Goal: Task Accomplishment & Management: Use online tool/utility

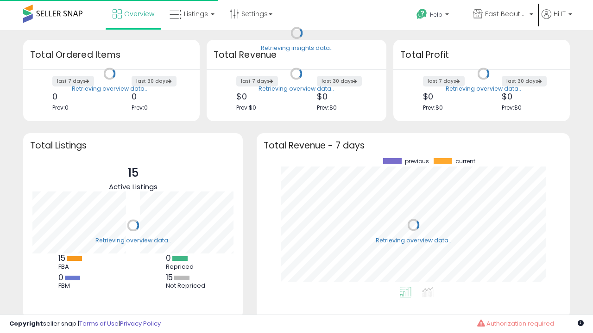
scroll to position [129, 294]
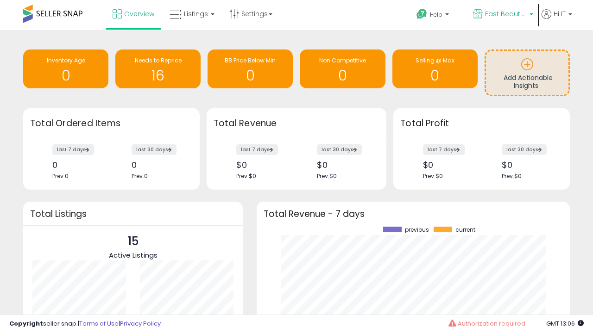
click at [502, 15] on span "Fast Beauty ([GEOGRAPHIC_DATA])" at bounding box center [506, 13] width 42 height 9
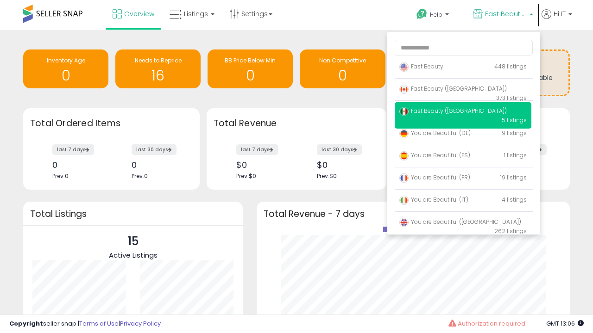
click at [463, 90] on span "Fast Beauty ([GEOGRAPHIC_DATA])" at bounding box center [452, 89] width 107 height 8
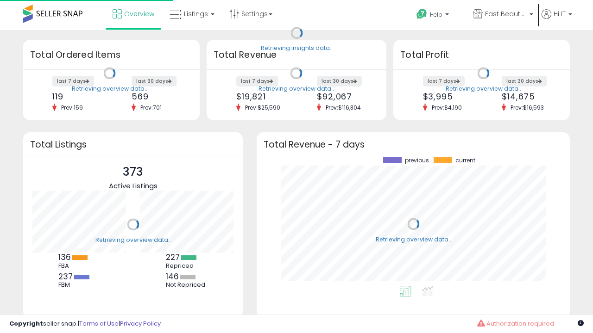
scroll to position [129, 294]
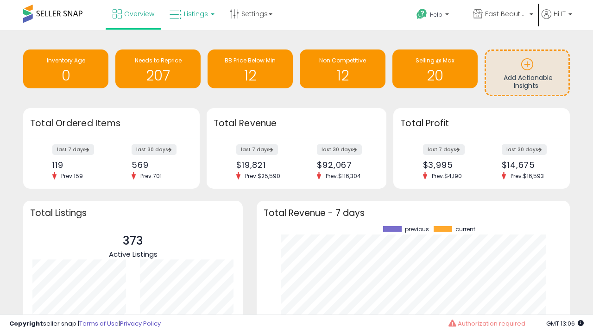
click at [191, 14] on span "Listings" at bounding box center [196, 13] width 24 height 9
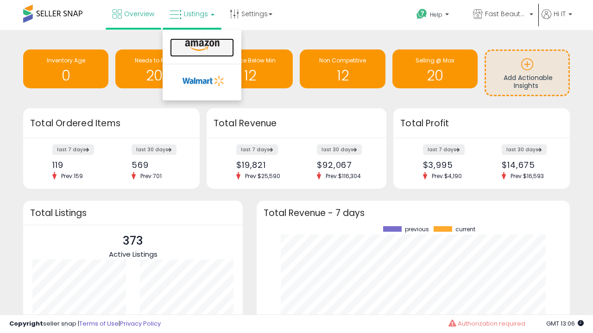
click at [201, 46] on icon at bounding box center [202, 46] width 40 height 12
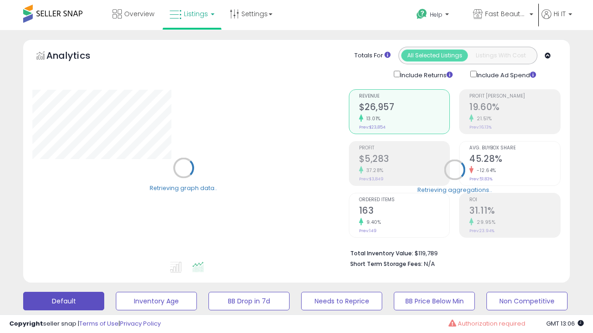
click at [116, 292] on button "All_Inventory" at bounding box center [156, 301] width 81 height 19
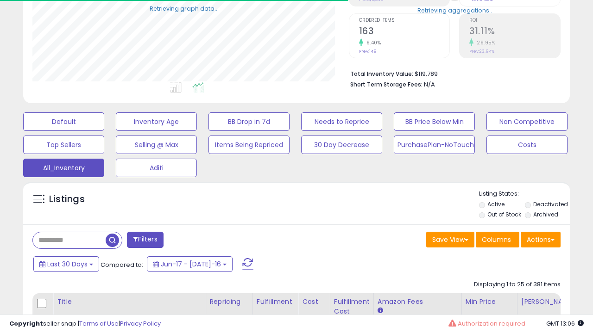
scroll to position [267, 0]
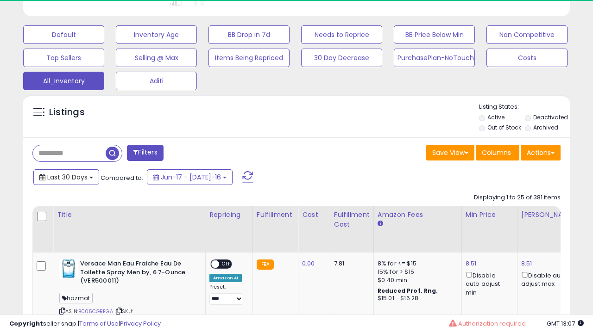
click at [59, 173] on span "Last 30 Days" at bounding box center [67, 177] width 40 height 9
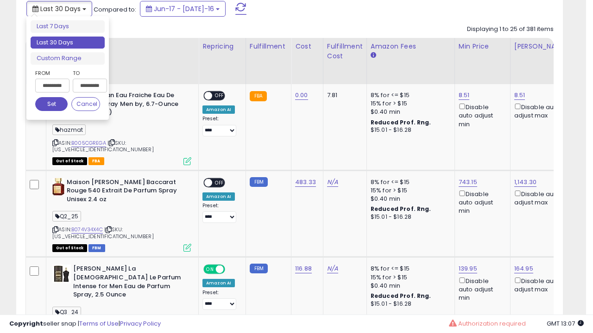
scroll to position [190, 316]
click at [68, 43] on li "Last 30 Days" at bounding box center [68, 43] width 74 height 13
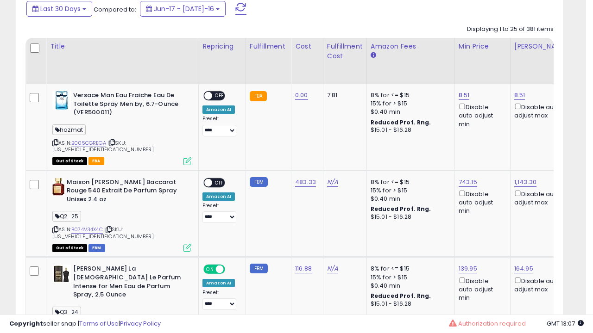
scroll to position [252, 0]
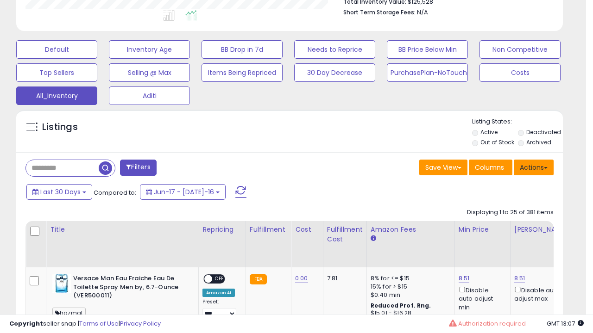
click at [533, 167] on button "Actions" at bounding box center [534, 168] width 40 height 16
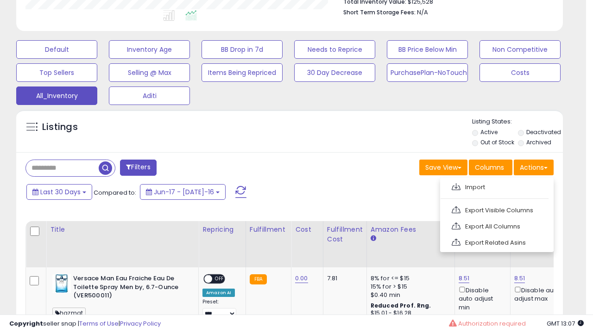
click at [495, 226] on link "Export All Columns" at bounding box center [495, 226] width 101 height 14
